Goal: Task Accomplishment & Management: Manage account settings

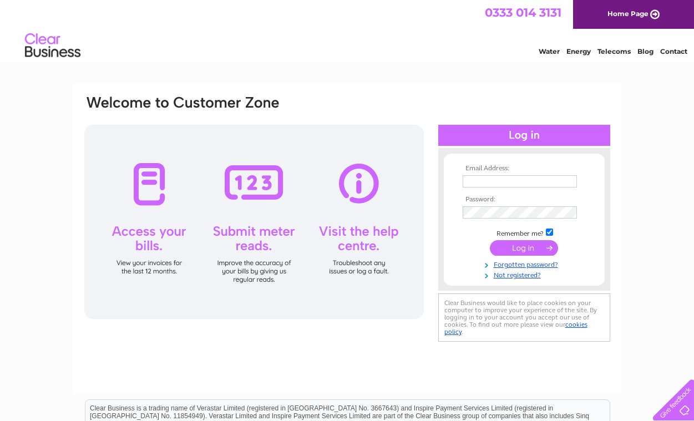
click at [486, 180] on input "text" at bounding box center [520, 181] width 114 height 12
type input "jackie.mcpartlin@btinternet.com"
click at [533, 250] on input "submit" at bounding box center [524, 248] width 68 height 16
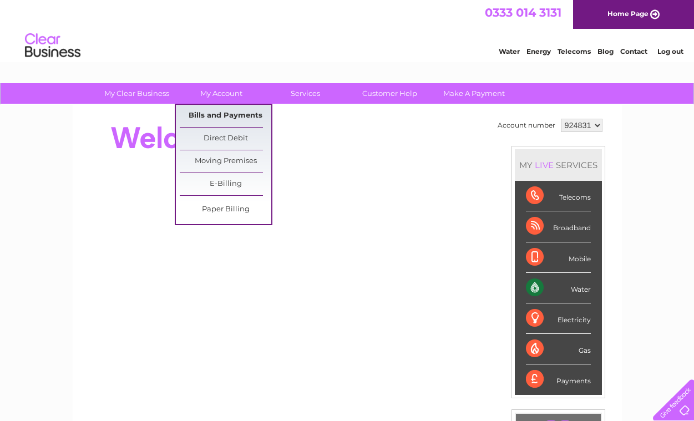
click at [228, 110] on link "Bills and Payments" at bounding box center [226, 116] width 92 height 22
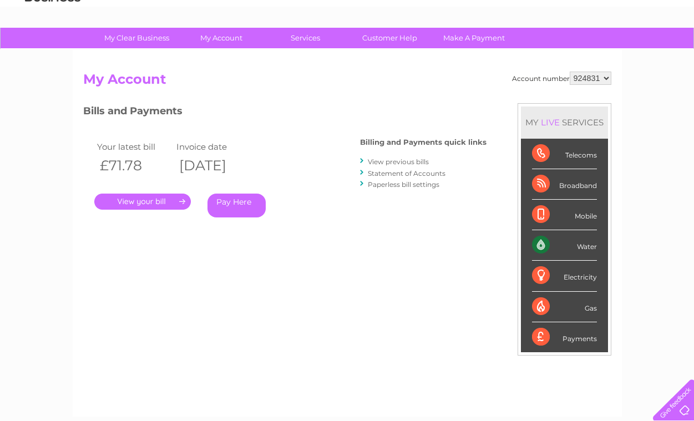
scroll to position [56, 0]
click at [139, 202] on link "." at bounding box center [142, 202] width 97 height 16
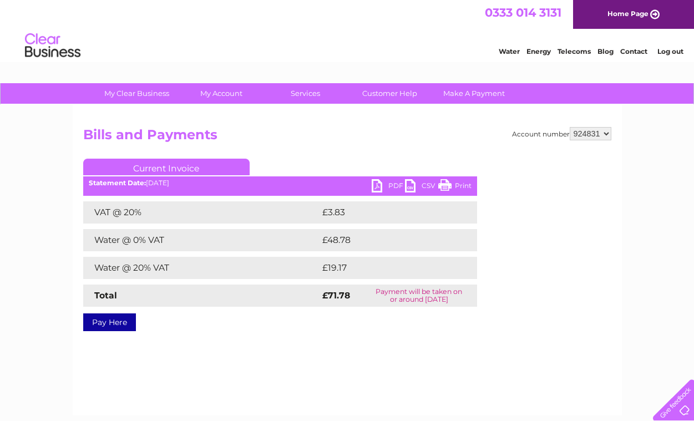
click at [395, 185] on link "PDF" at bounding box center [388, 187] width 33 height 16
click at [668, 53] on link "Log out" at bounding box center [671, 51] width 26 height 8
